Goal: Communication & Community: Answer question/provide support

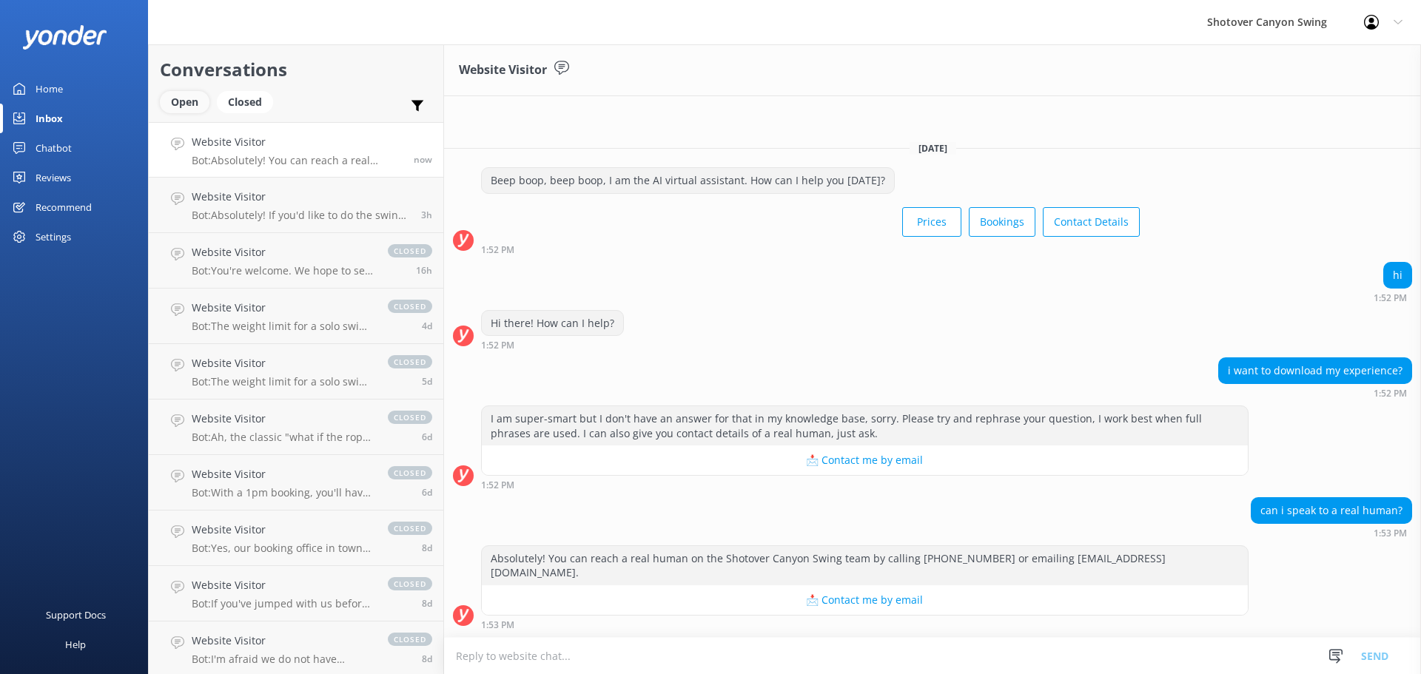
click at [201, 100] on div "Open" at bounding box center [185, 102] width 50 height 22
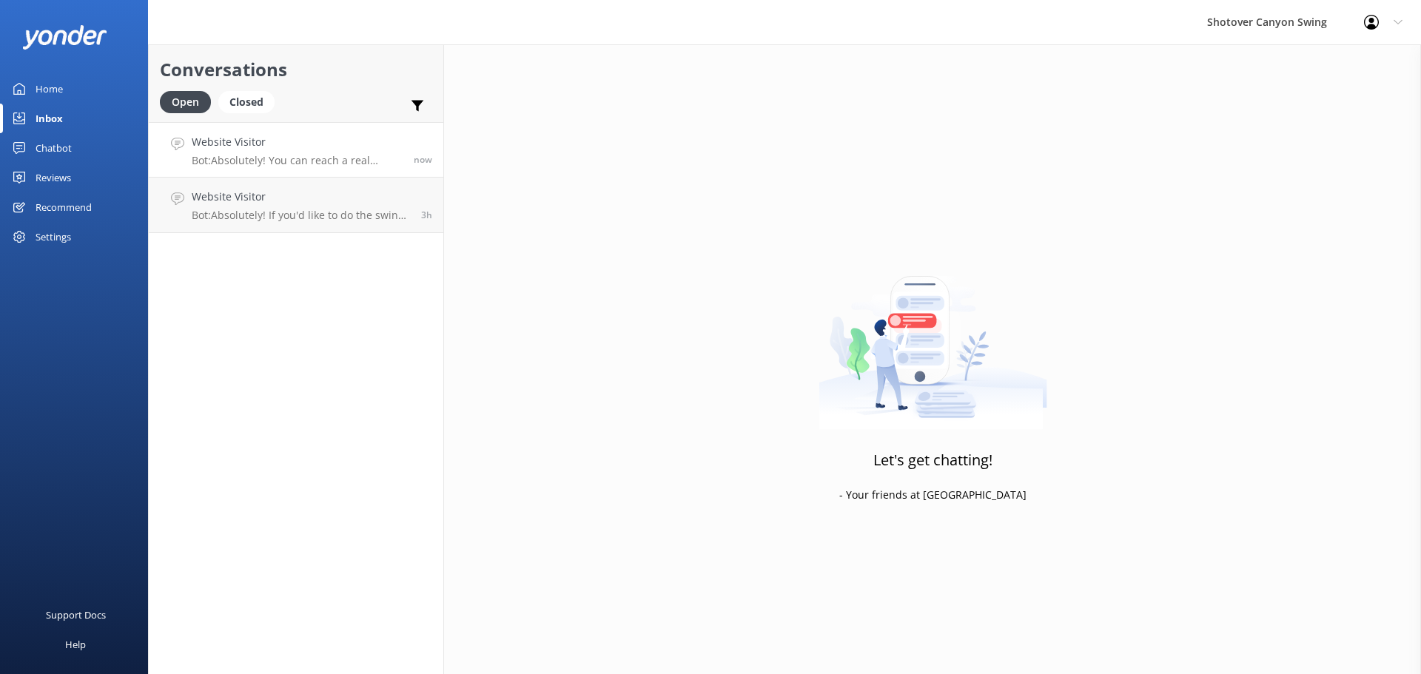
click at [278, 156] on p "Bot: Absolutely! You can reach a real human on the Shotover Canyon Swing team b…" at bounding box center [297, 160] width 211 height 13
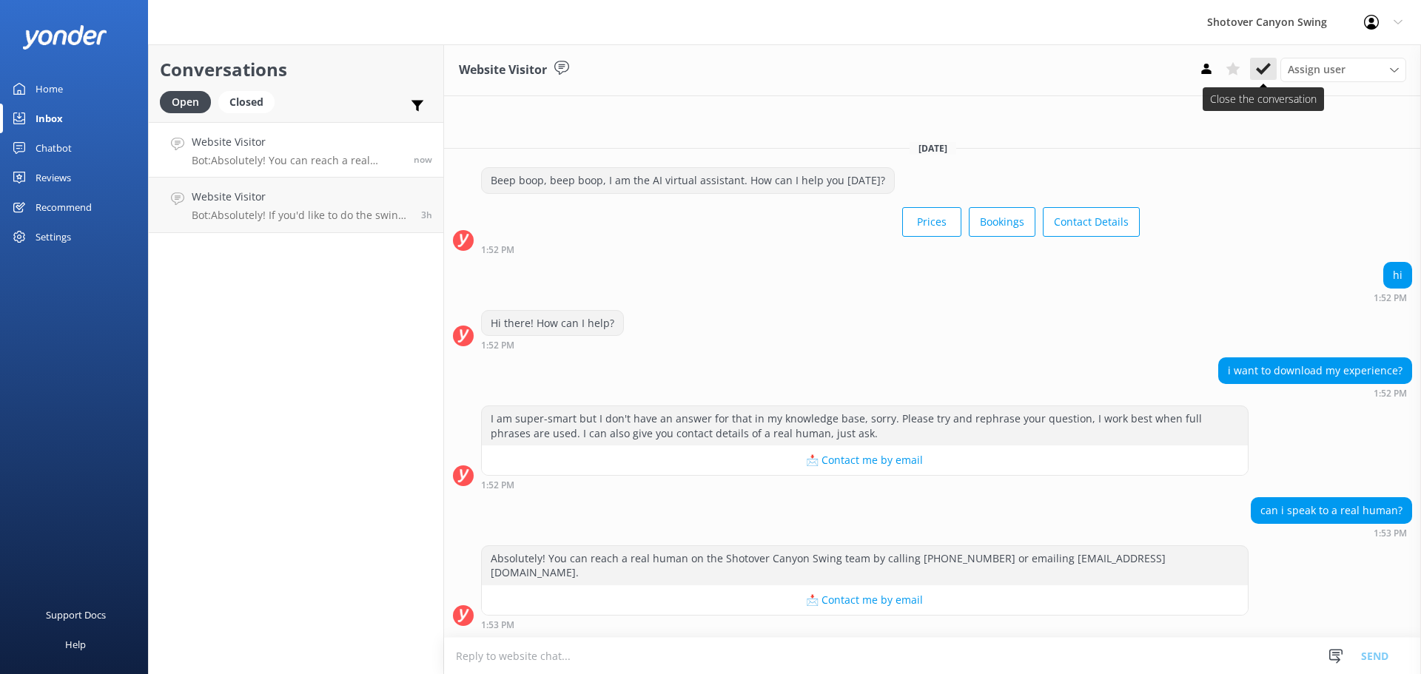
click at [1272, 70] on button at bounding box center [1263, 69] width 27 height 22
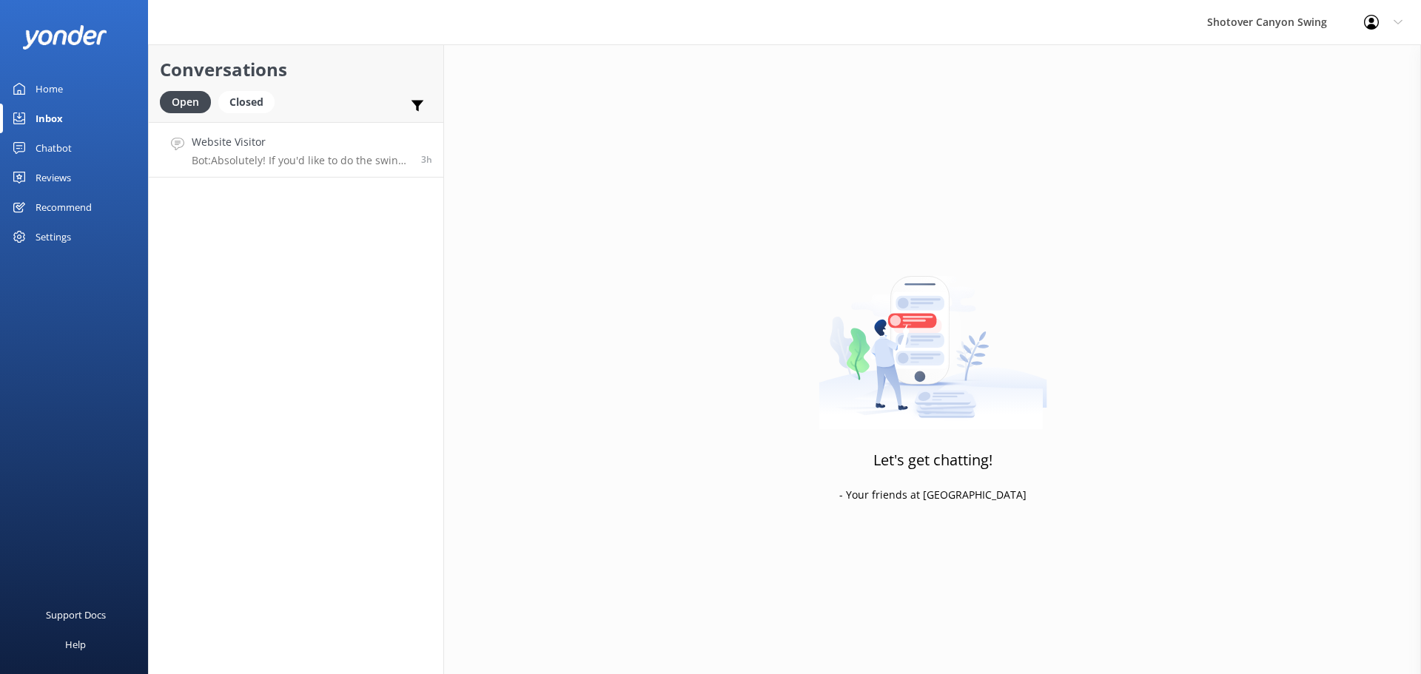
click at [333, 168] on link "Website Visitor Bot: Absolutely! If you'd like to do the swing and jet on diffe…" at bounding box center [296, 150] width 295 height 56
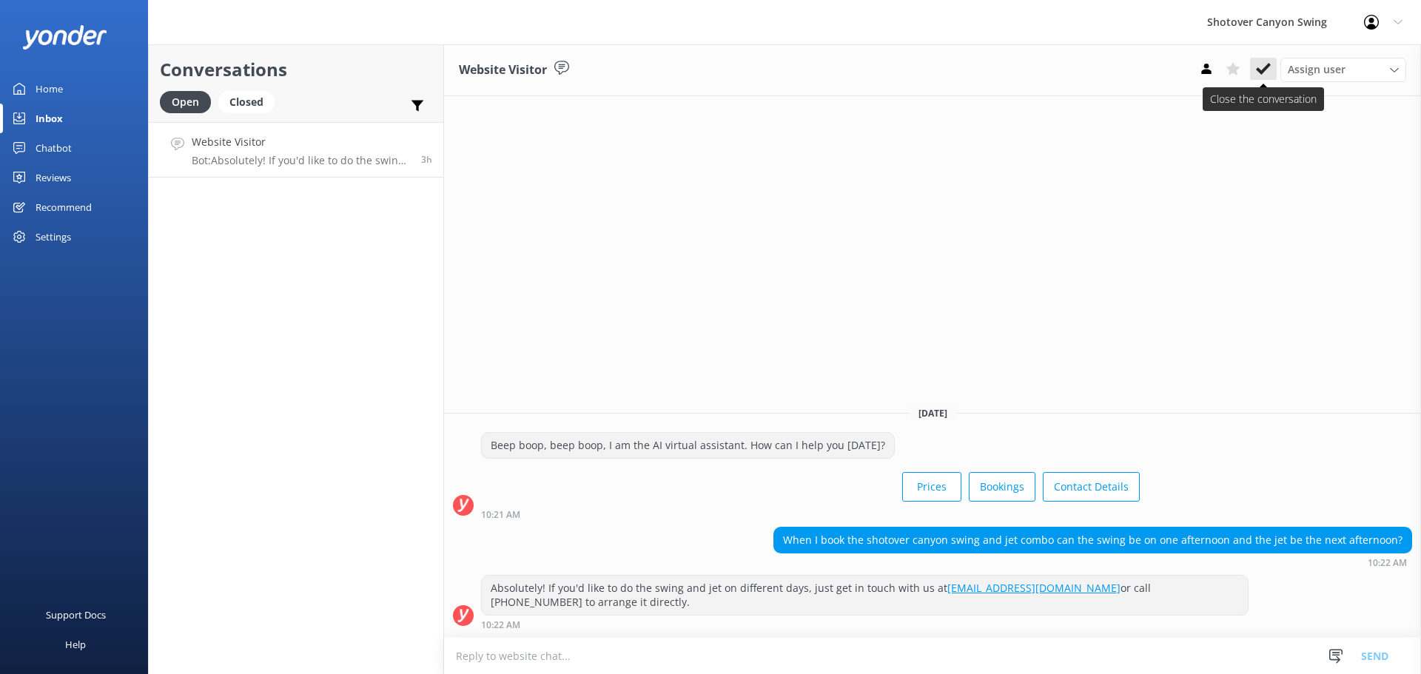
click at [1262, 75] on icon at bounding box center [1263, 68] width 15 height 15
